Goal: Task Accomplishment & Management: Manage account settings

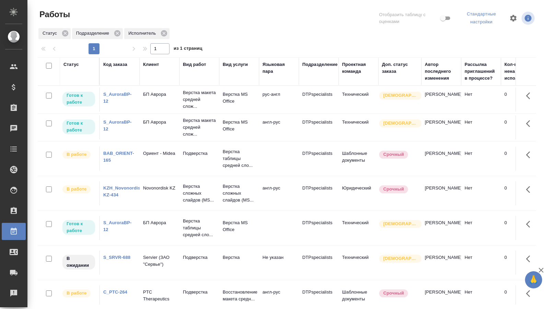
scroll to position [16, 0]
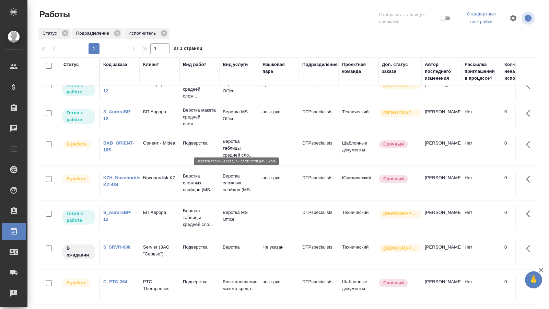
click at [250, 143] on p "Верстка таблицы средней сло..." at bounding box center [239, 148] width 33 height 21
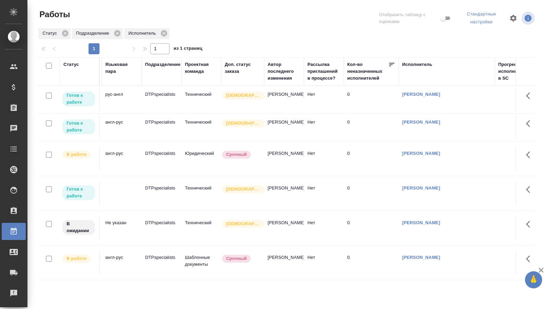
scroll to position [0, 0]
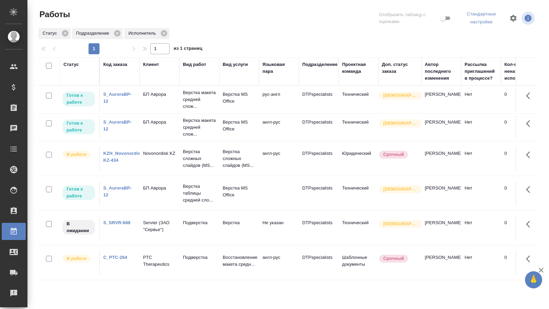
click at [195, 262] on td "Подверстка" at bounding box center [199, 262] width 40 height 24
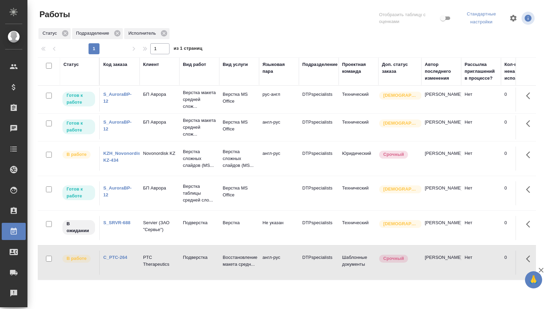
click at [195, 262] on td "Подверстка" at bounding box center [199, 262] width 40 height 24
click at [77, 66] on div "Статус" at bounding box center [70, 64] width 15 height 7
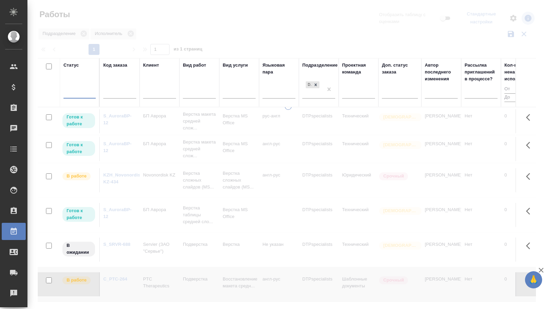
click at [84, 94] on div at bounding box center [79, 92] width 32 height 10
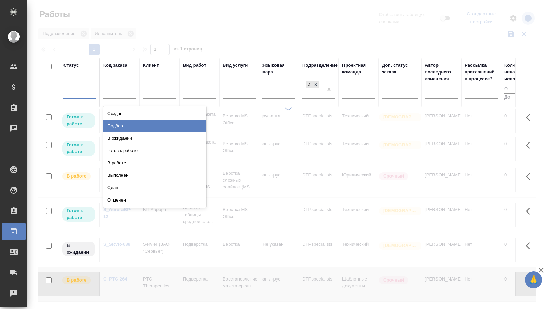
click at [124, 174] on div "Выполнен" at bounding box center [154, 175] width 103 height 12
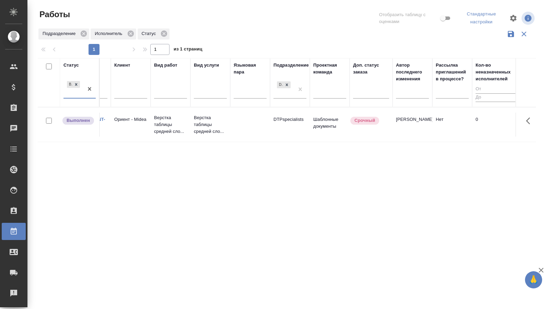
scroll to position [0, 16]
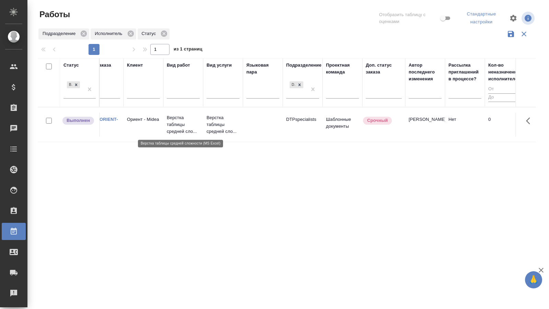
click at [172, 122] on p "Верстка таблицы средней сло..." at bounding box center [183, 124] width 33 height 21
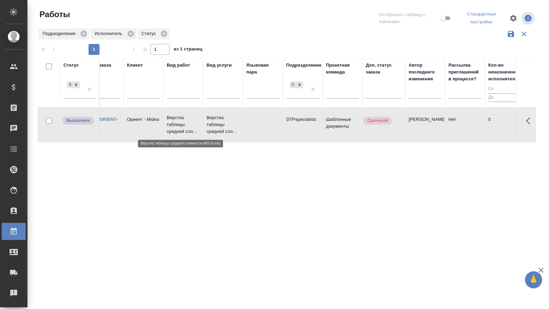
click at [172, 122] on p "Верстка таблицы средней сло..." at bounding box center [183, 124] width 33 height 21
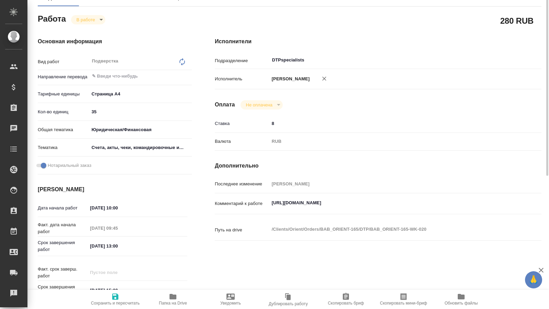
scroll to position [194, 0]
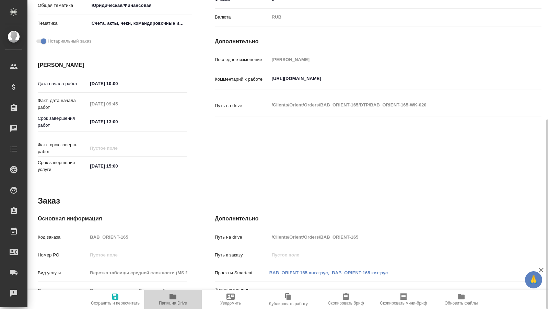
click at [178, 301] on span "Папка на Drive" at bounding box center [173, 302] width 28 height 5
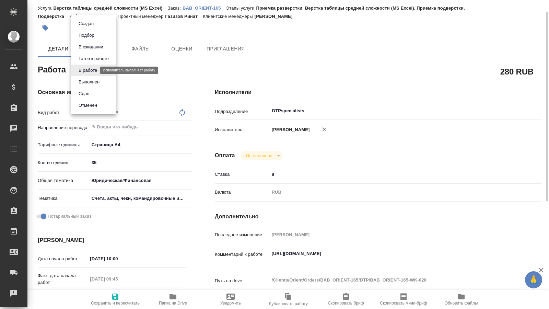
click at [94, 70] on body "🙏 .cls-1 fill:#fff; AWATERA Kucherenko Oksana Клиенты Спецификации Заказы 0 Чат…" at bounding box center [274, 154] width 549 height 309
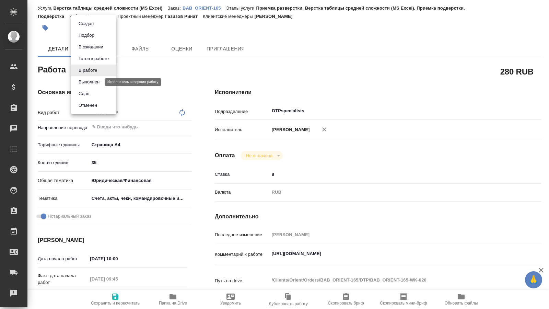
click at [87, 83] on button "Выполнен" at bounding box center [88, 82] width 25 height 8
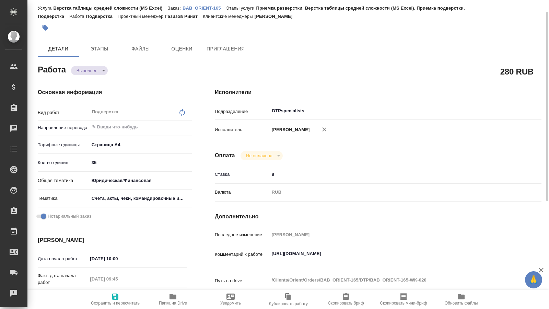
type textarea "x"
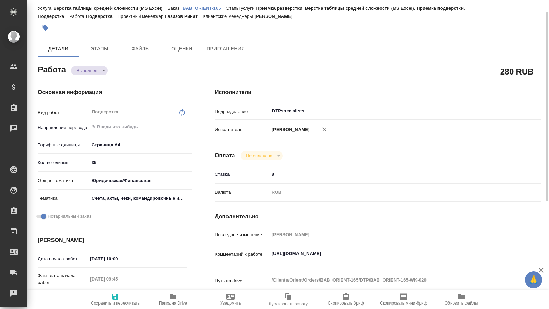
type textarea "x"
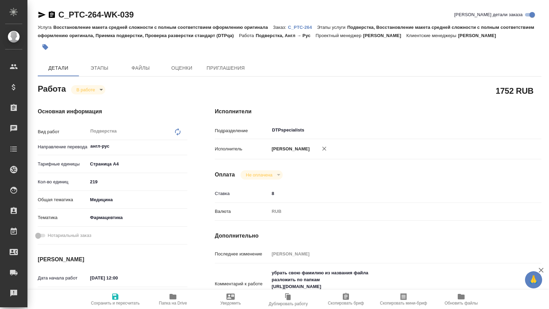
type textarea "x"
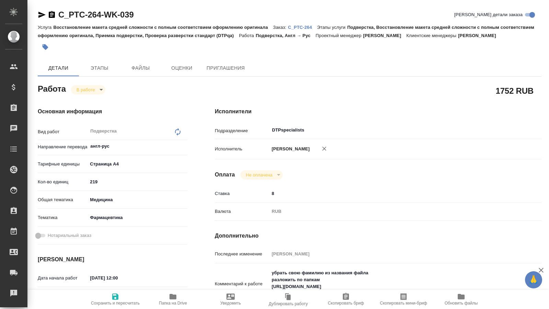
type textarea "x"
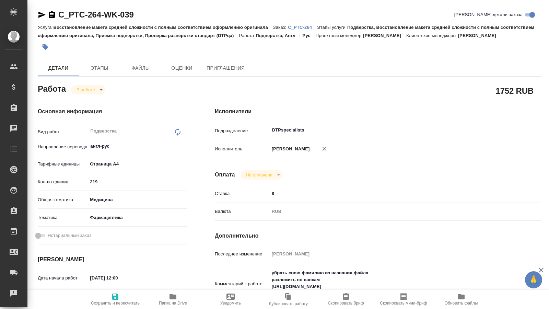
type textarea "x"
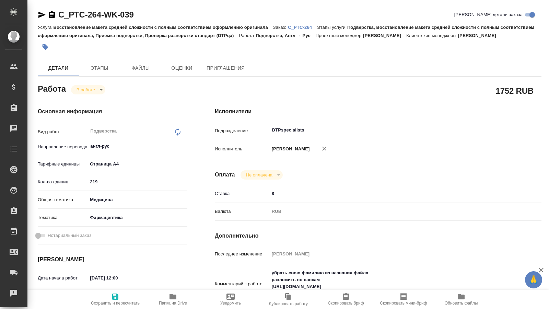
type textarea "x"
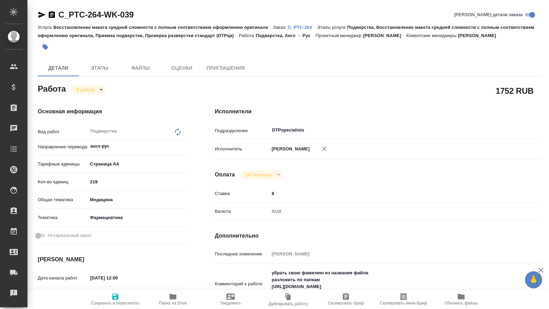
type textarea "x"
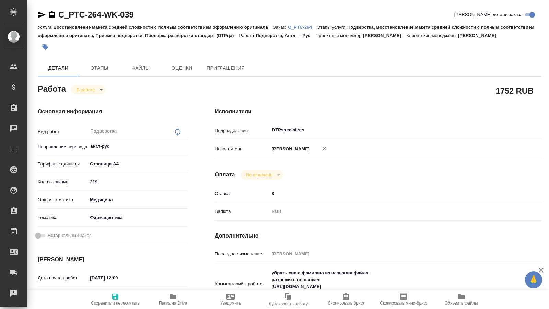
type textarea "x"
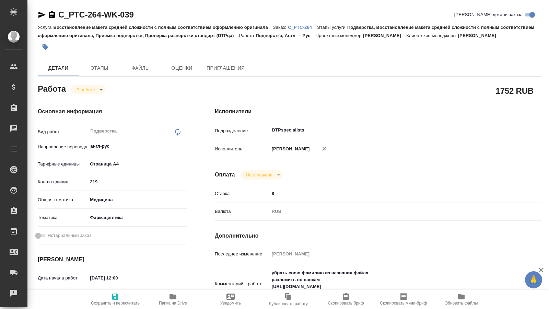
type textarea "x"
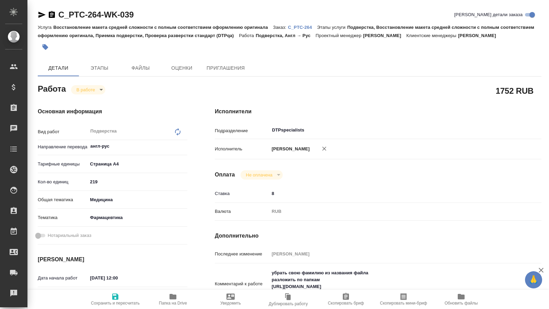
type textarea "x"
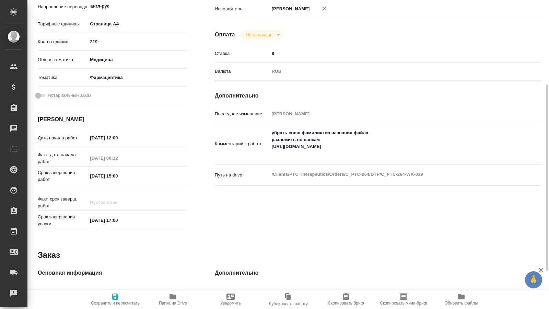
scroll to position [202, 0]
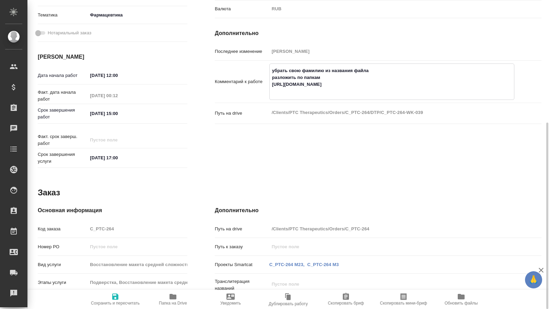
drag, startPoint x: 298, startPoint y: 100, endPoint x: 271, endPoint y: 92, distance: 28.9
click at [271, 92] on textarea "убрать свою фамилию из названия файла разложить по папкам https://drive.awatera…" at bounding box center [392, 81] width 244 height 32
type textarea "x"
click at [180, 301] on span "Папка на Drive" at bounding box center [173, 302] width 28 height 5
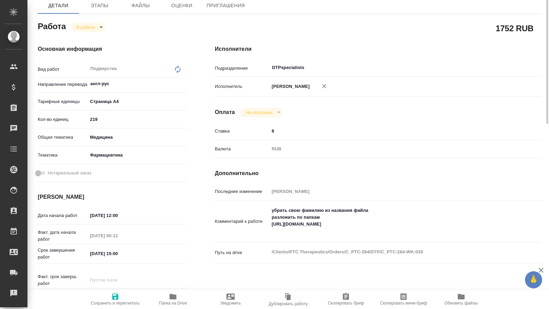
scroll to position [0, 0]
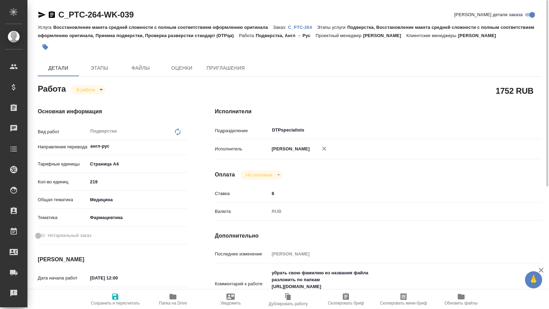
click at [39, 15] on icon "button" at bounding box center [41, 15] width 7 height 6
click at [39, 15] on icon "button" at bounding box center [42, 15] width 8 height 8
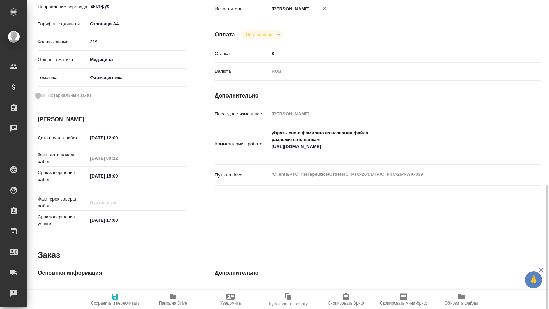
scroll to position [202, 0]
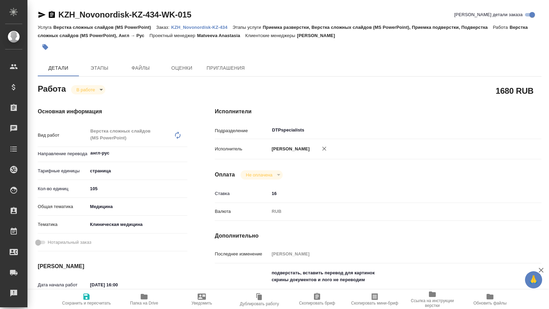
type textarea "x"
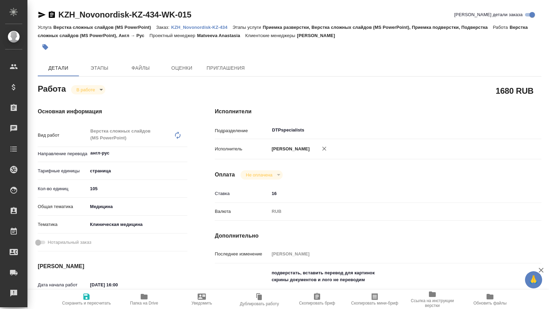
type textarea "x"
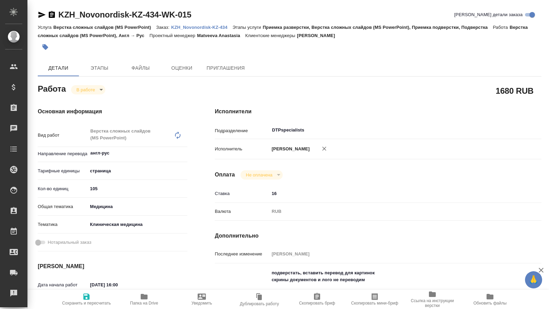
type textarea "x"
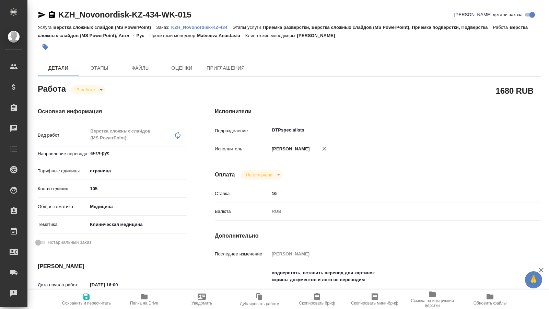
type textarea "x"
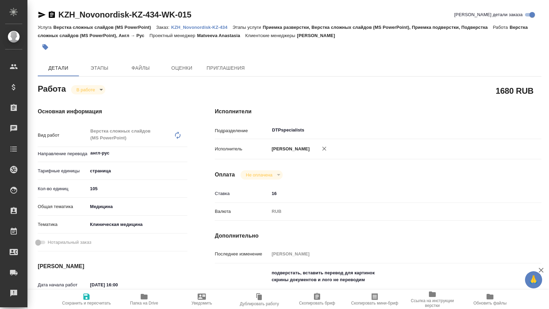
type textarea "x"
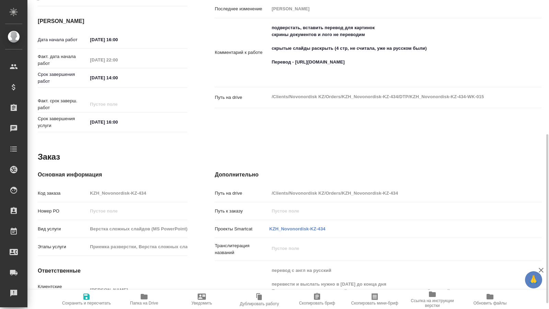
scroll to position [255, 0]
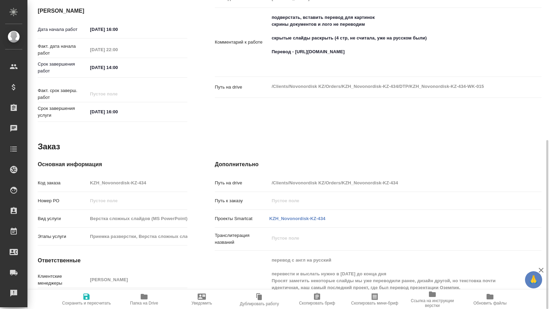
click at [145, 303] on span "Папка на Drive" at bounding box center [144, 302] width 28 height 5
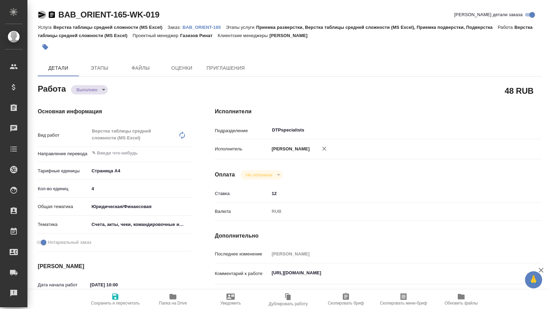
click at [39, 13] on icon "button" at bounding box center [41, 15] width 7 height 6
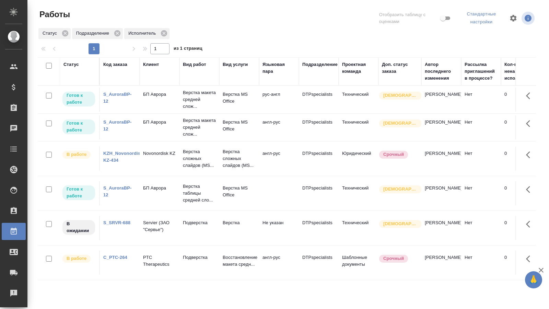
click at [182, 97] on td "Верстка макета средней слож..." at bounding box center [199, 99] width 40 height 27
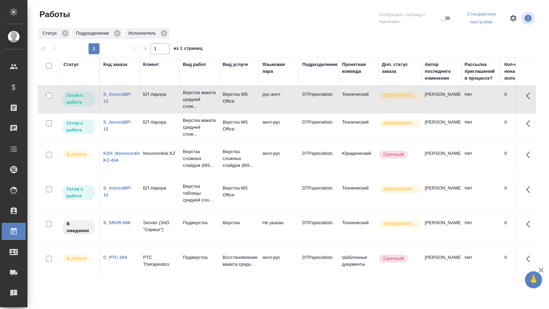
click at [182, 97] on td "Верстка макета средней слож..." at bounding box center [199, 99] width 40 height 27
click at [248, 158] on p "Верстка сложных слайдов (MS..." at bounding box center [239, 158] width 33 height 21
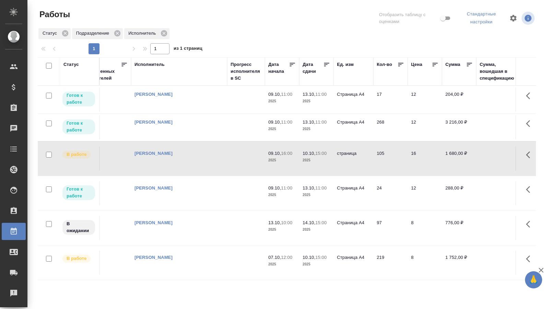
scroll to position [0, 423]
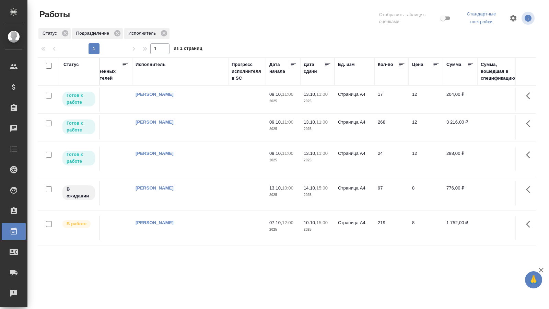
click at [354, 224] on td "Страница А4" at bounding box center [354, 228] width 40 height 24
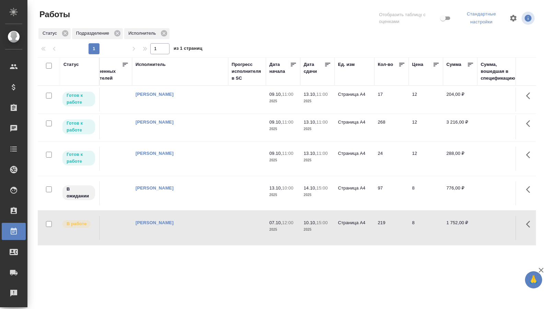
click at [354, 224] on td "Страница А4" at bounding box center [354, 228] width 40 height 24
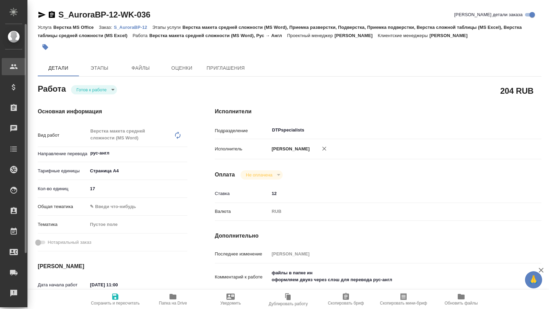
type textarea "x"
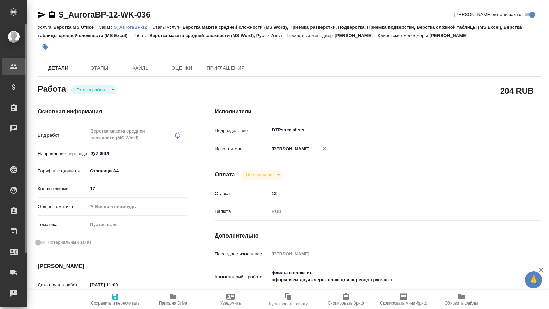
type textarea "x"
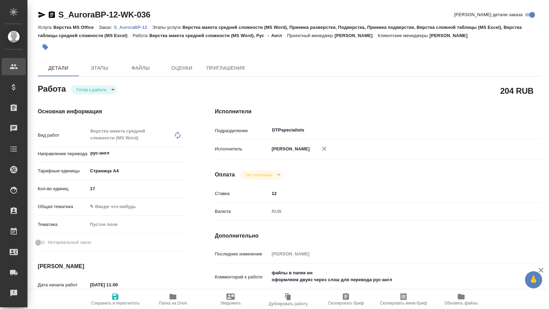
type textarea "x"
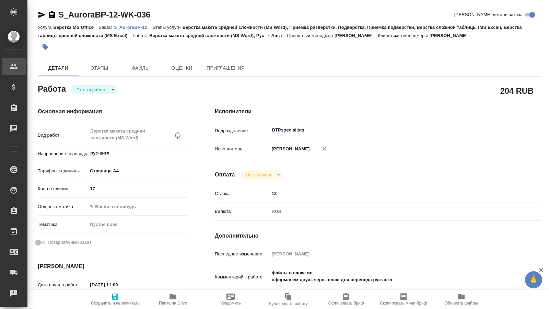
type textarea "x"
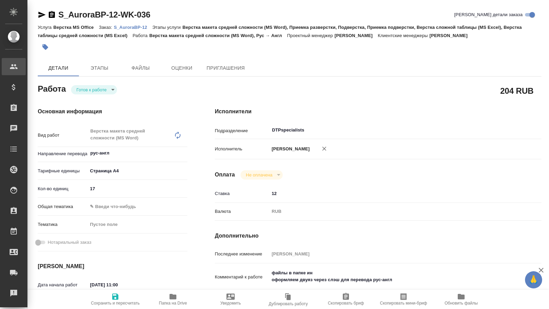
type textarea "x"
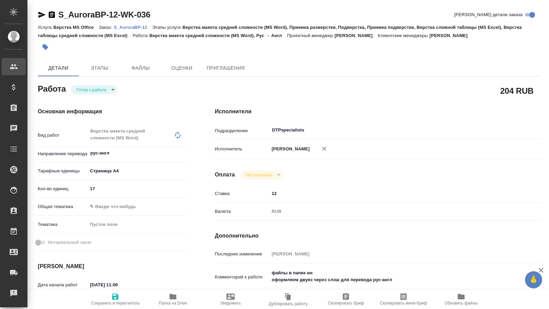
type textarea "x"
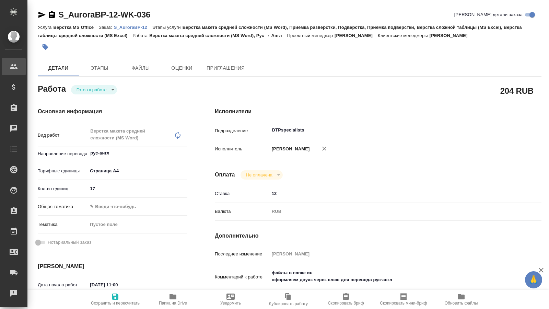
type textarea "x"
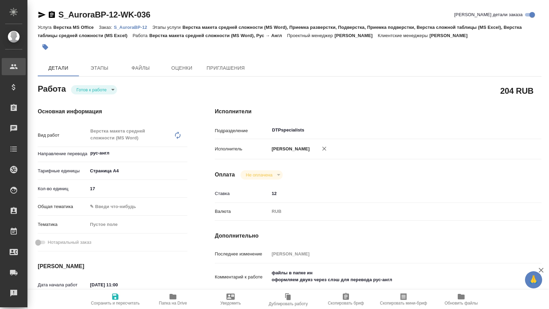
type textarea "x"
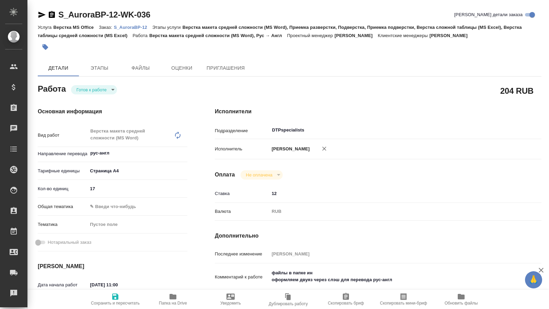
click at [172, 297] on icon "button" at bounding box center [172, 296] width 7 height 5
type textarea "x"
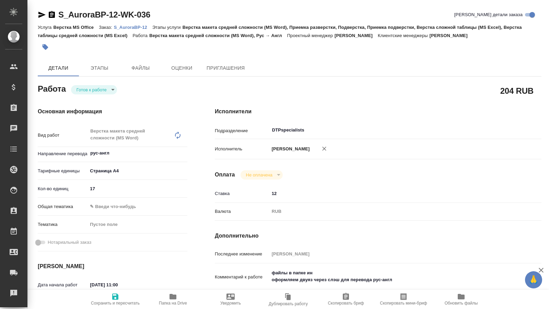
type textarea "x"
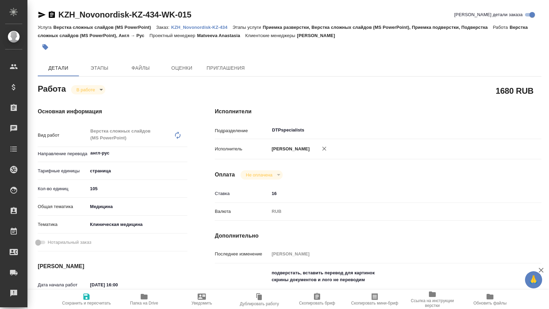
type textarea "x"
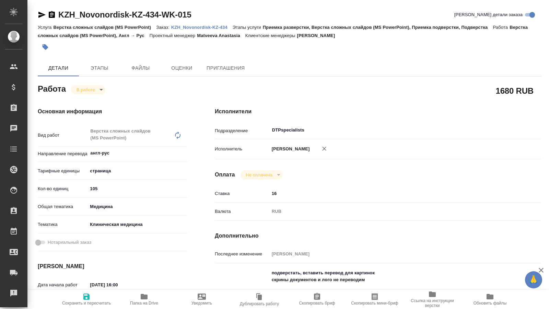
type textarea "x"
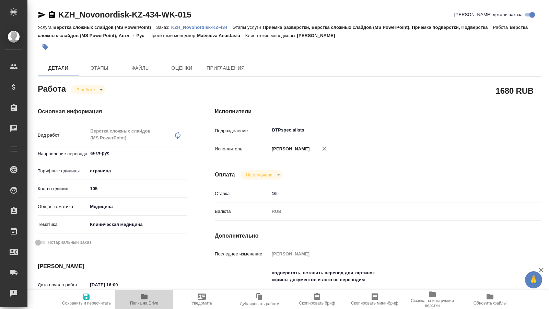
click at [147, 299] on icon "button" at bounding box center [144, 296] width 8 height 8
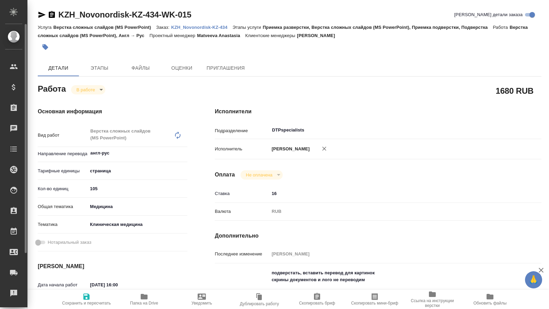
type textarea "x"
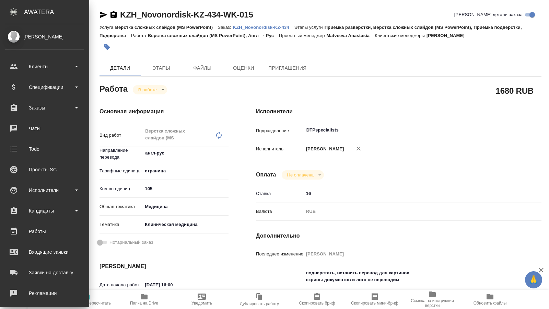
type textarea "x"
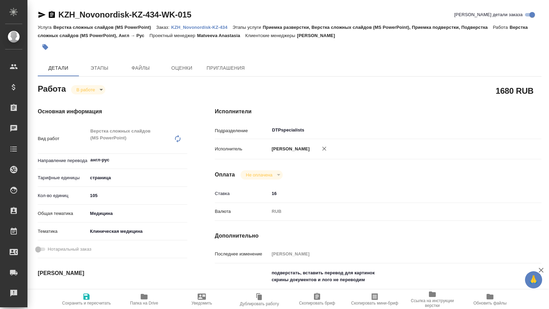
click at [100, 92] on body "🙏 .cls-1 fill:#fff; AWATERA Kucherenko Oksana Клиенты Спецификации Заказы 0 Чат…" at bounding box center [274, 154] width 549 height 309
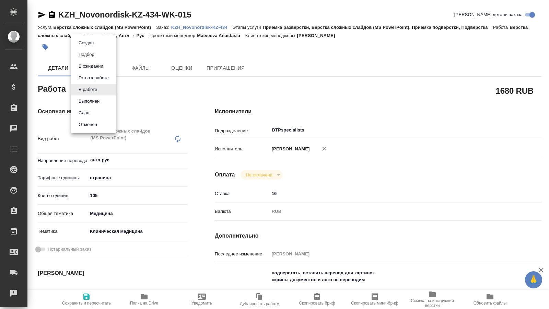
click at [89, 100] on button "Выполнен" at bounding box center [88, 101] width 25 height 8
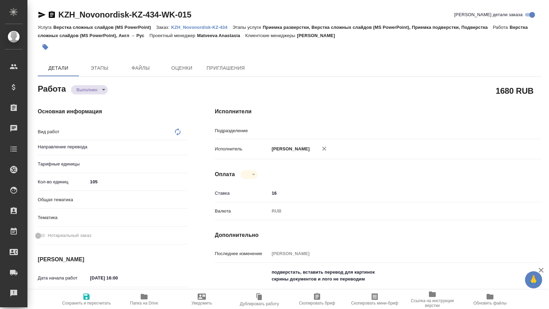
type textarea "x"
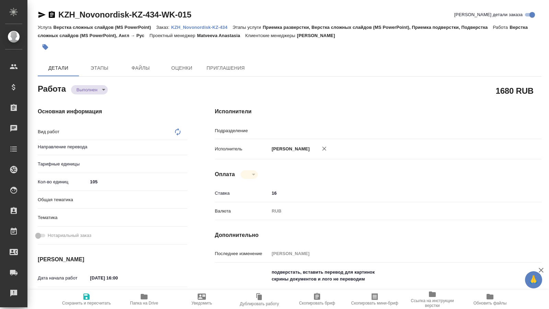
type textarea "x"
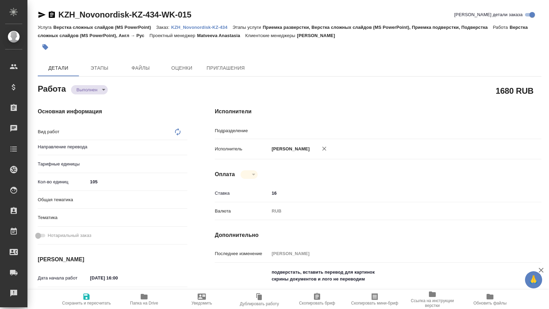
type textarea "x"
type input "англ-рус"
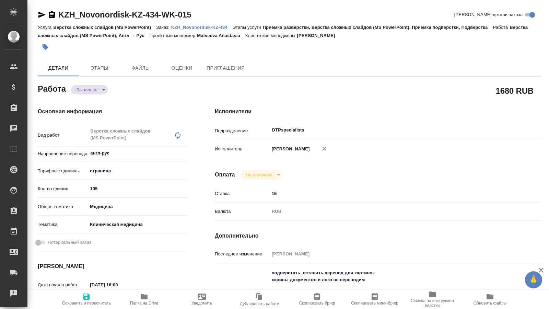
type textarea "Верстка сложных слайдов (MS PowerPoint)"
type textarea "x"
type input "DTPspecialists"
type textarea "x"
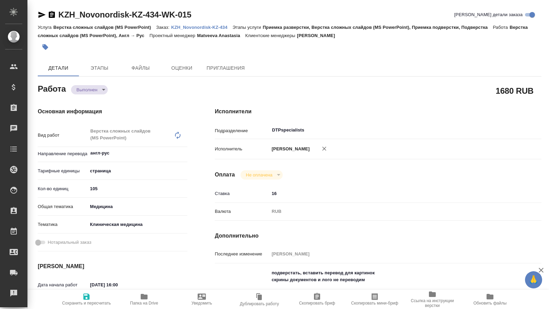
type textarea "x"
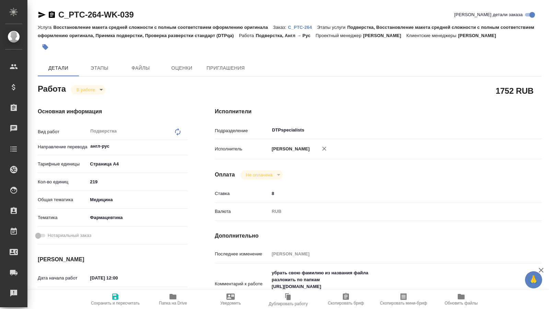
type textarea "x"
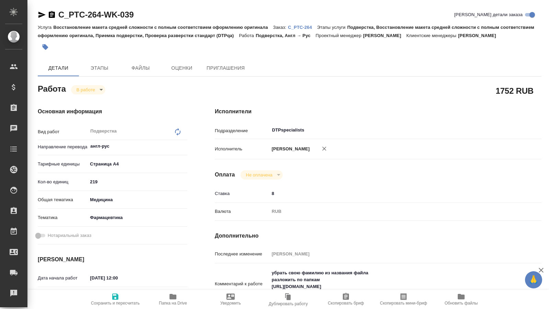
type textarea "x"
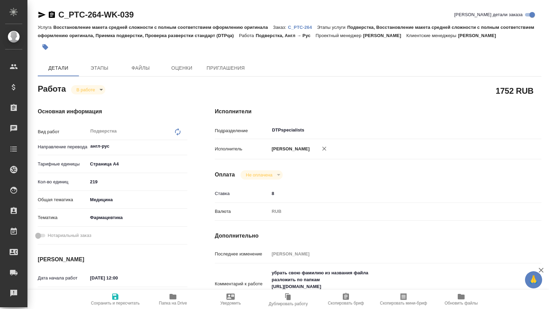
type textarea "x"
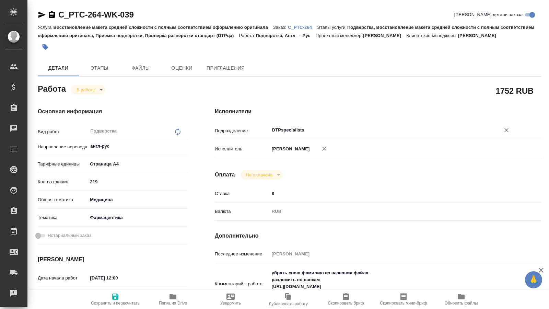
type textarea "x"
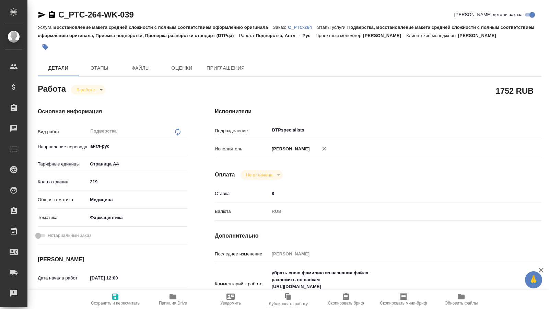
type textarea "x"
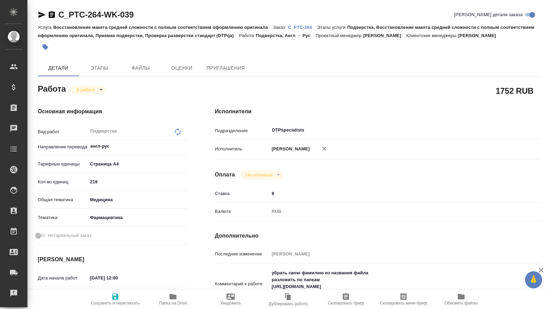
type textarea "x"
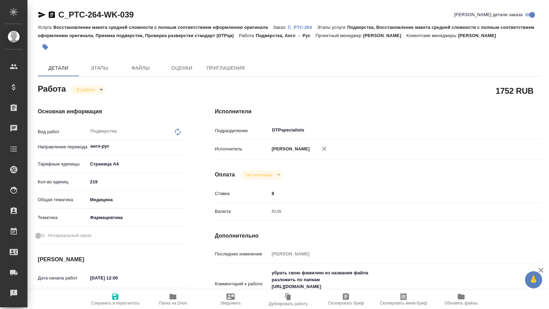
scroll to position [35, 0]
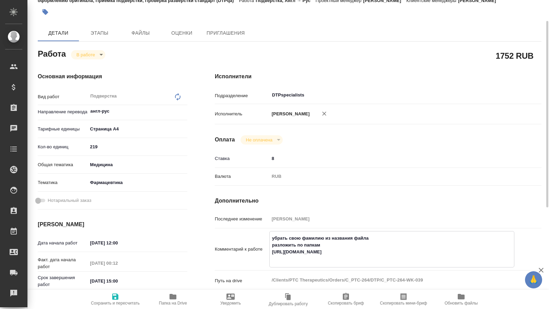
drag, startPoint x: 298, startPoint y: 265, endPoint x: 271, endPoint y: 259, distance: 27.4
click at [271, 259] on textarea "убрать свою фамилию из названия файла разложить по папкам [URL][DOMAIN_NAME]" at bounding box center [392, 248] width 244 height 32
type textarea "x"
click at [171, 298] on icon "button" at bounding box center [172, 296] width 7 height 5
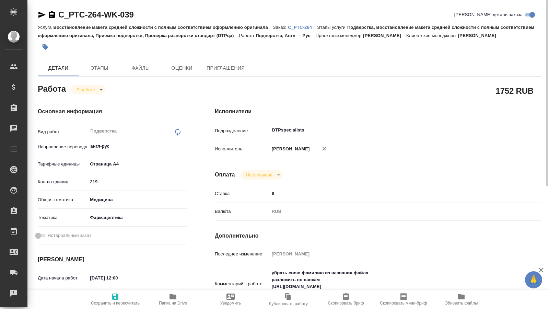
click at [42, 15] on icon "button" at bounding box center [41, 15] width 7 height 6
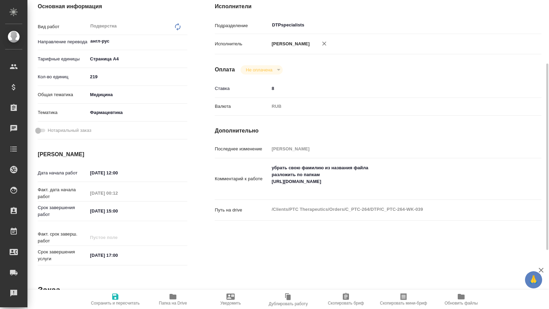
click at [176, 301] on span "Папка на Drive" at bounding box center [173, 302] width 28 height 5
